Goal: Information Seeking & Learning: Check status

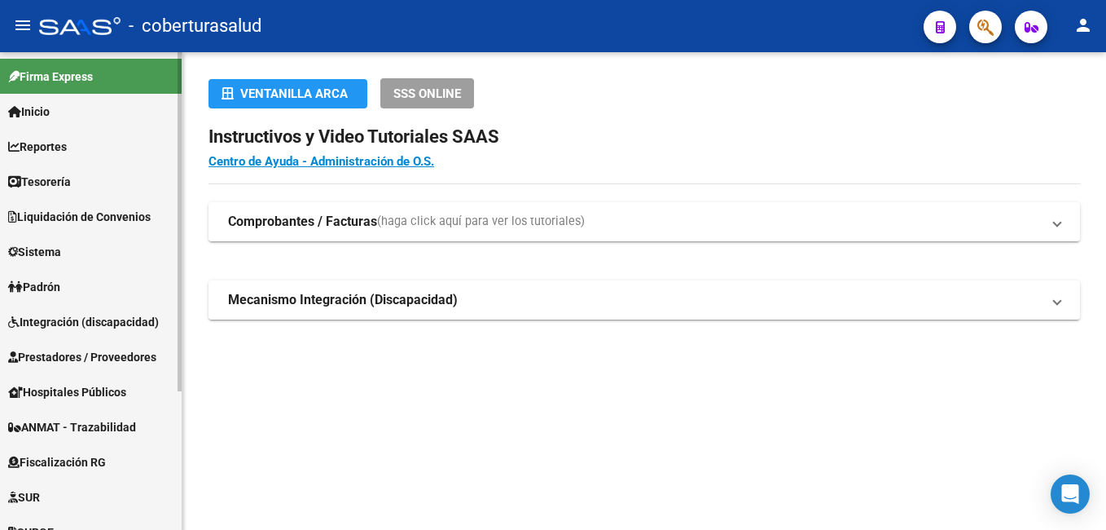
click at [76, 146] on link "Reportes" at bounding box center [91, 146] width 182 height 35
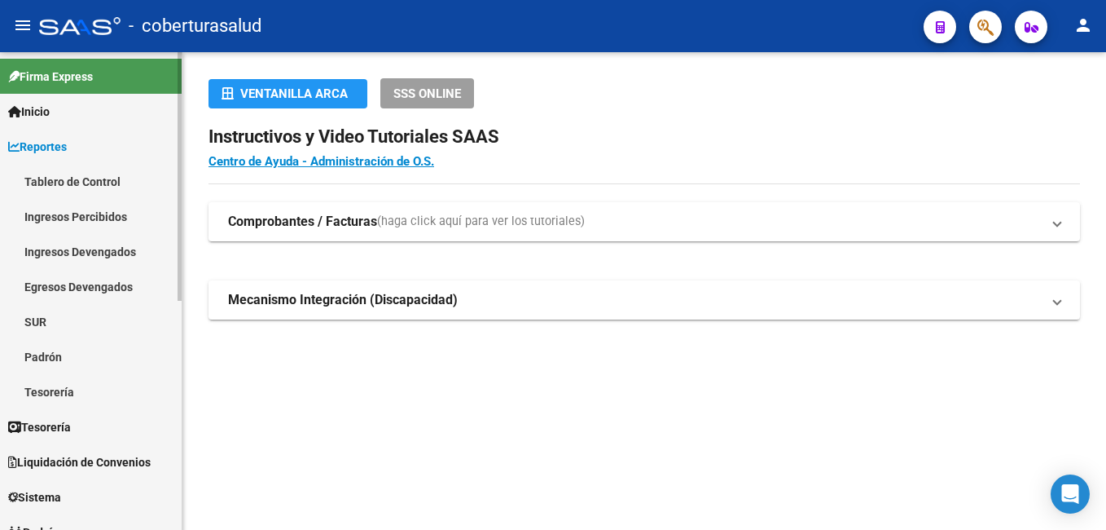
click at [61, 211] on link "Ingresos Percibidos" at bounding box center [91, 216] width 182 height 35
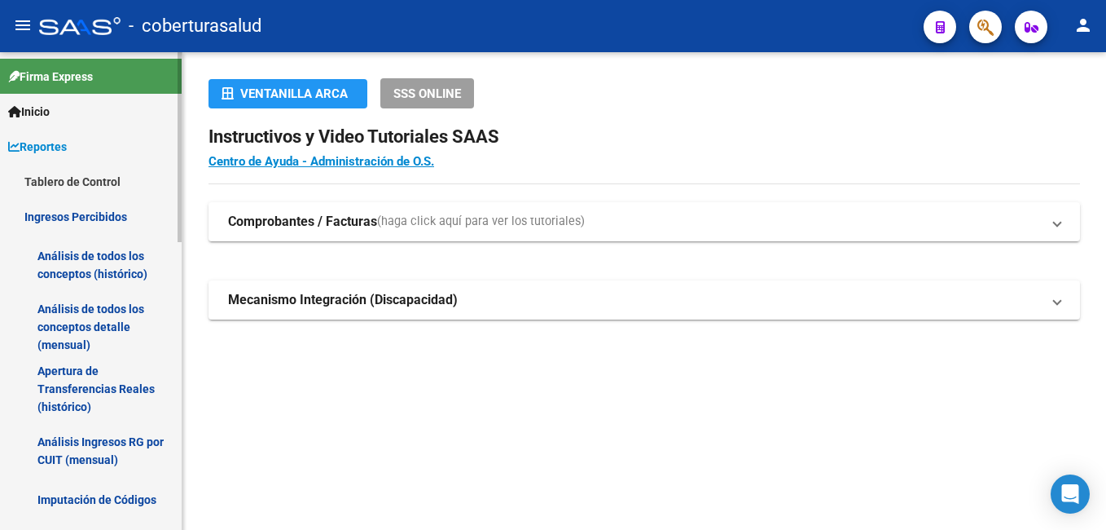
click at [81, 318] on link "Análisis de todos los conceptos detalle (mensual)" at bounding box center [91, 327] width 182 height 62
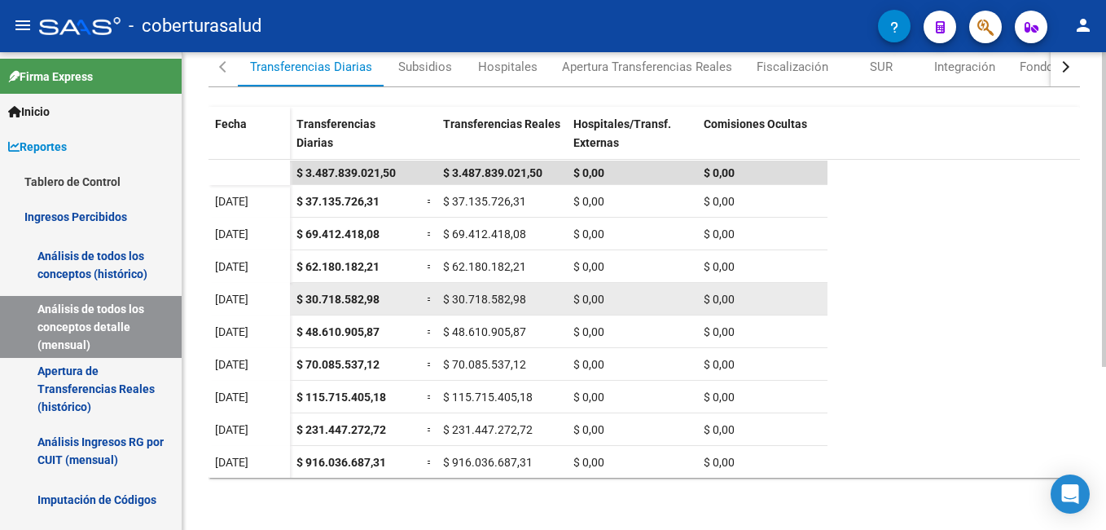
click at [725, 306] on div "$ 0,00" at bounding box center [762, 299] width 117 height 19
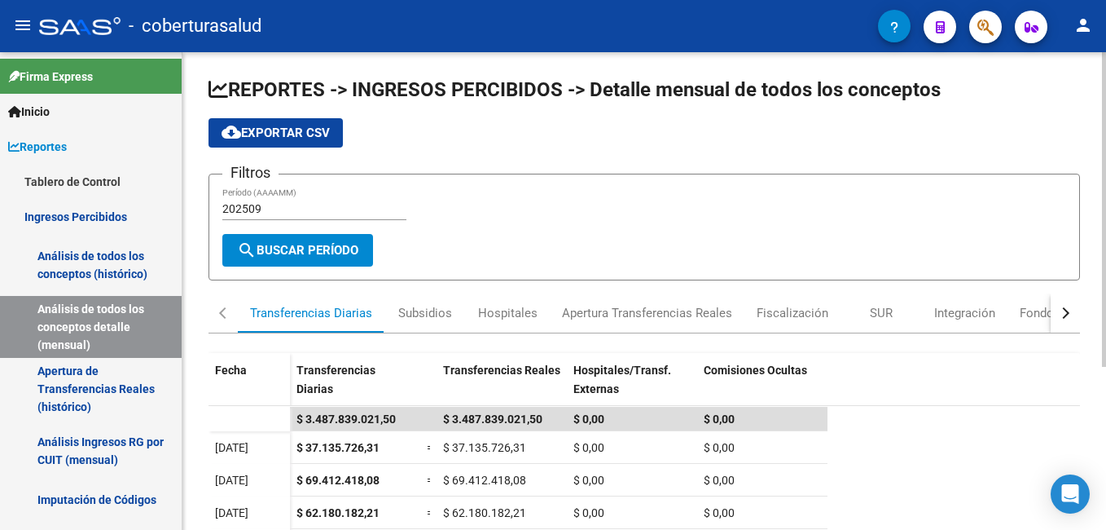
scroll to position [248, 0]
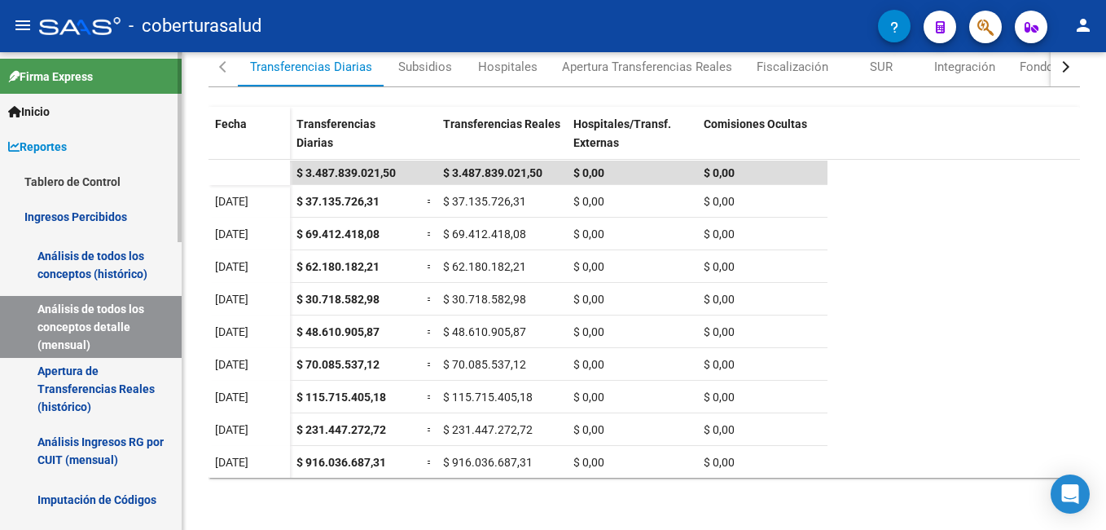
click at [82, 252] on link "Análisis de todos los conceptos (histórico)" at bounding box center [91, 265] width 182 height 62
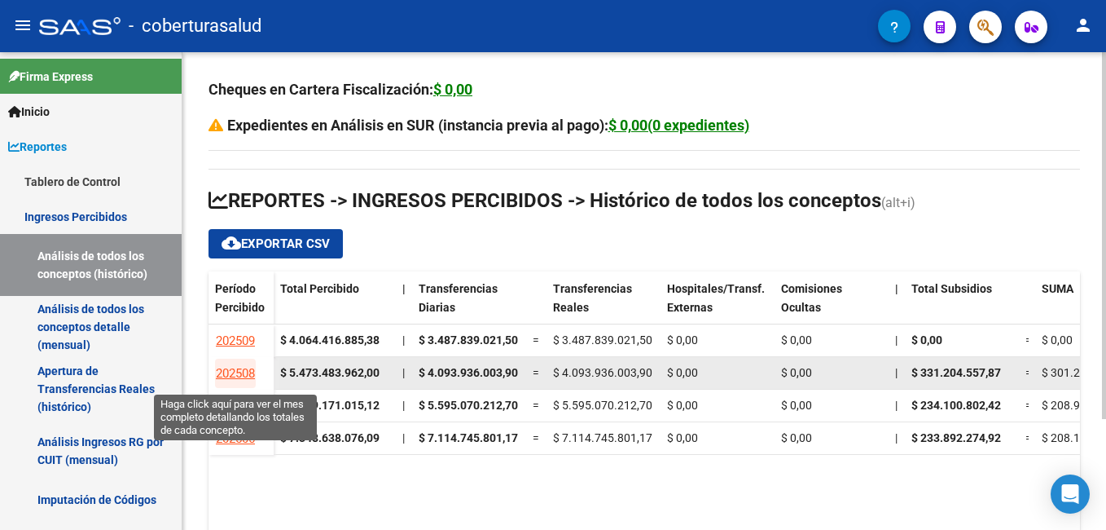
click at [235, 371] on span "202508" at bounding box center [235, 373] width 39 height 15
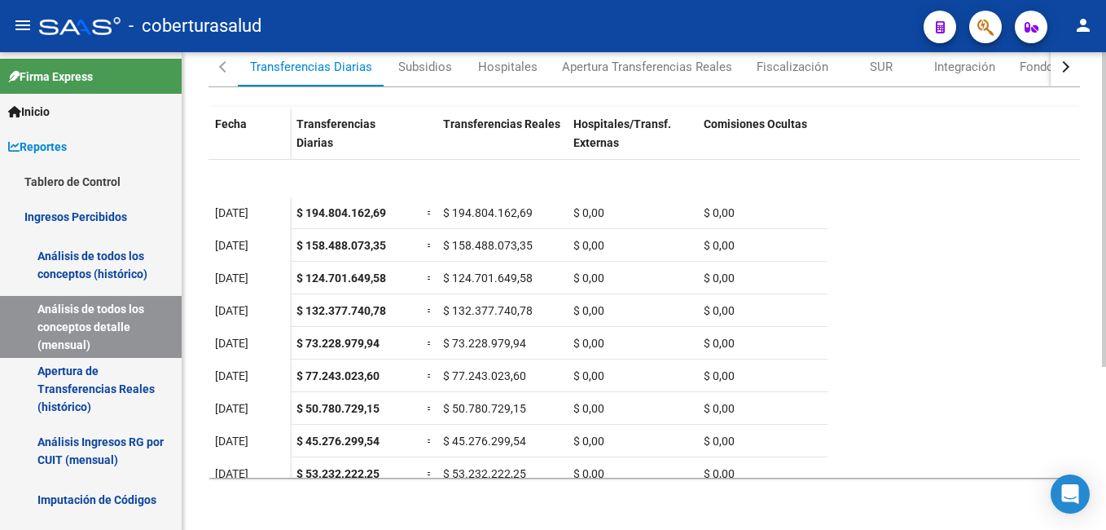
scroll to position [358, 0]
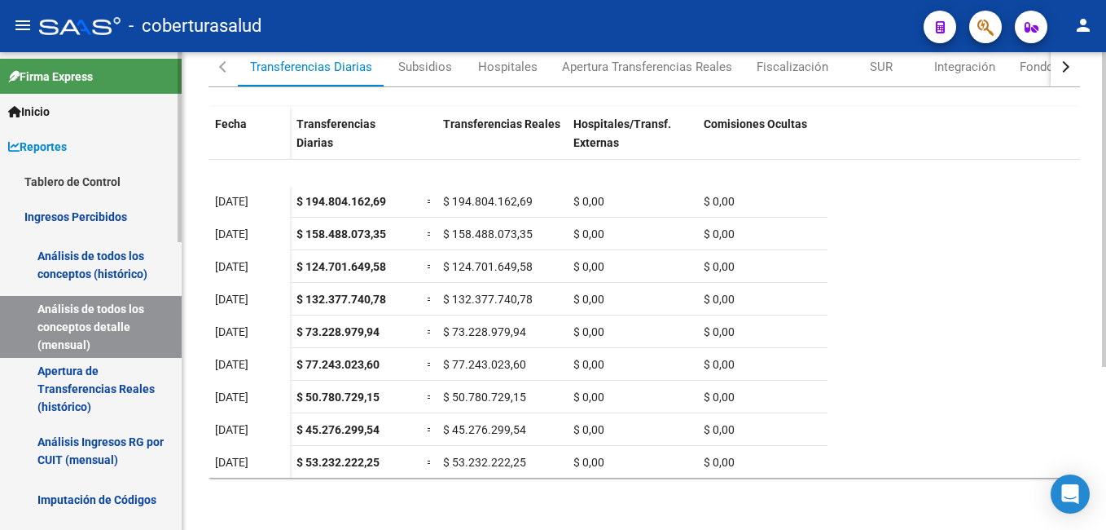
click at [76, 257] on link "Análisis de todos los conceptos (histórico)" at bounding box center [91, 265] width 182 height 62
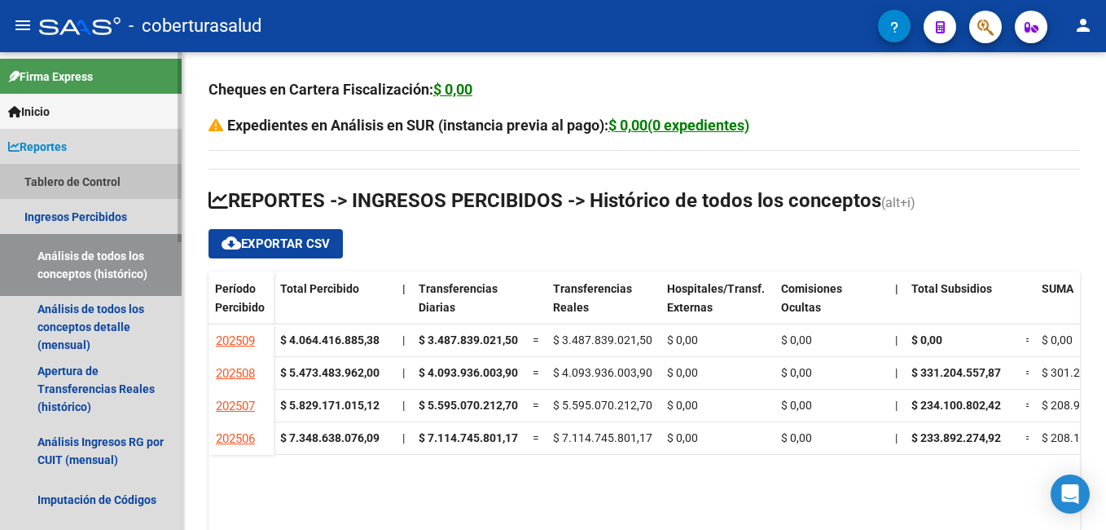
click at [53, 173] on link "Tablero de Control" at bounding box center [91, 181] width 182 height 35
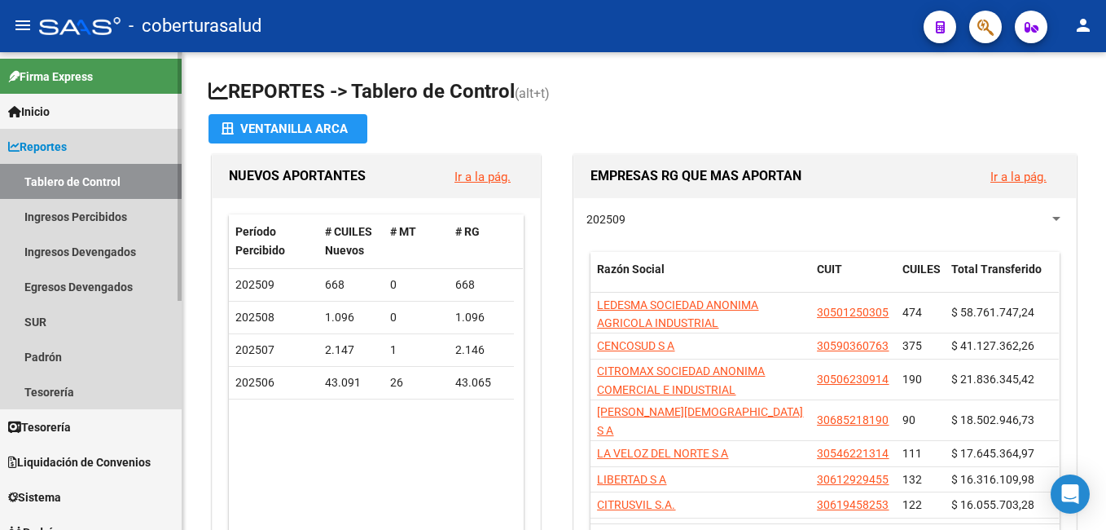
click at [67, 144] on span "Reportes" at bounding box center [37, 147] width 59 height 18
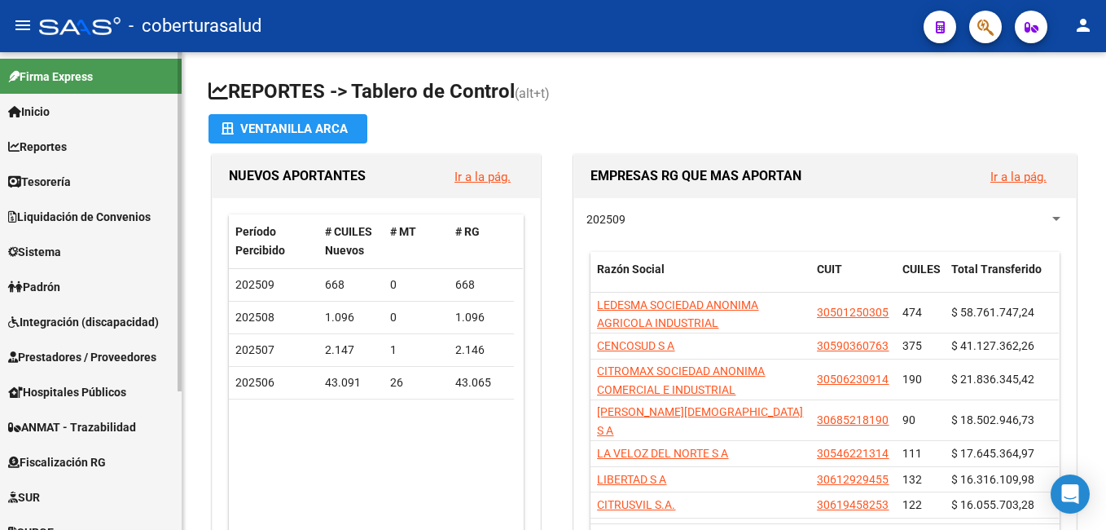
click at [90, 141] on link "Reportes" at bounding box center [91, 146] width 182 height 35
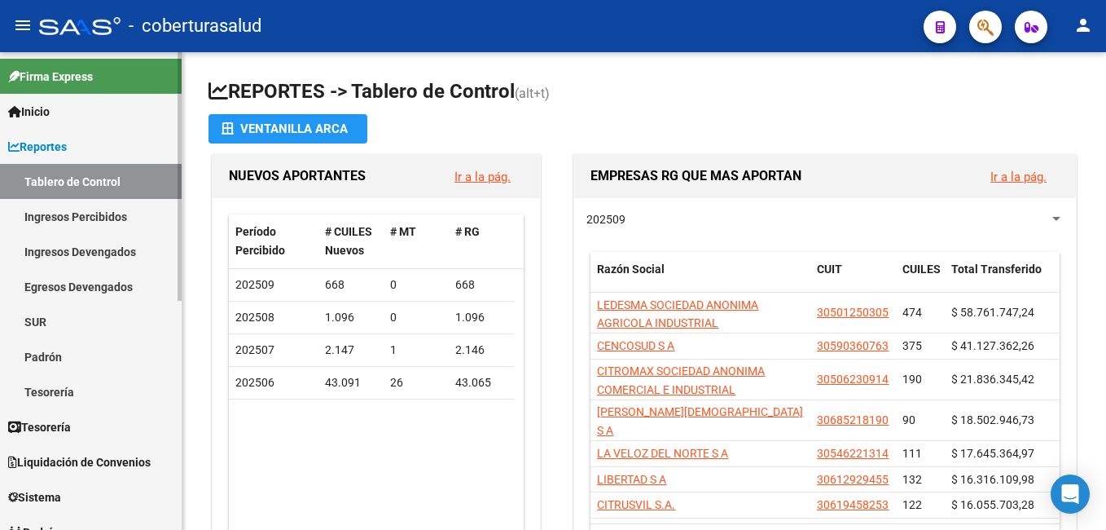
click at [95, 202] on link "Ingresos Percibidos" at bounding box center [91, 216] width 182 height 35
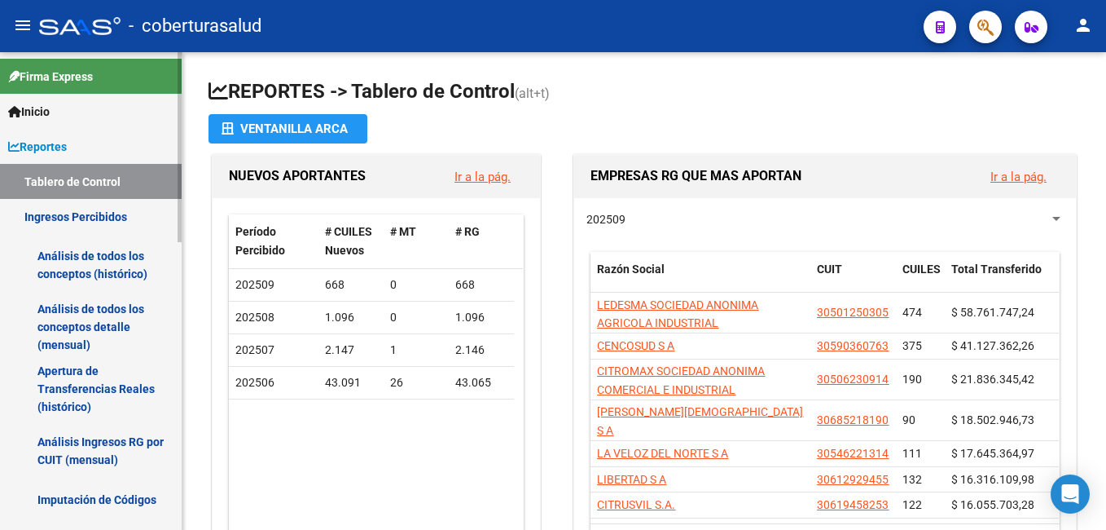
click at [112, 256] on link "Análisis de todos los conceptos (histórico)" at bounding box center [91, 265] width 182 height 62
